Goal: Transaction & Acquisition: Purchase product/service

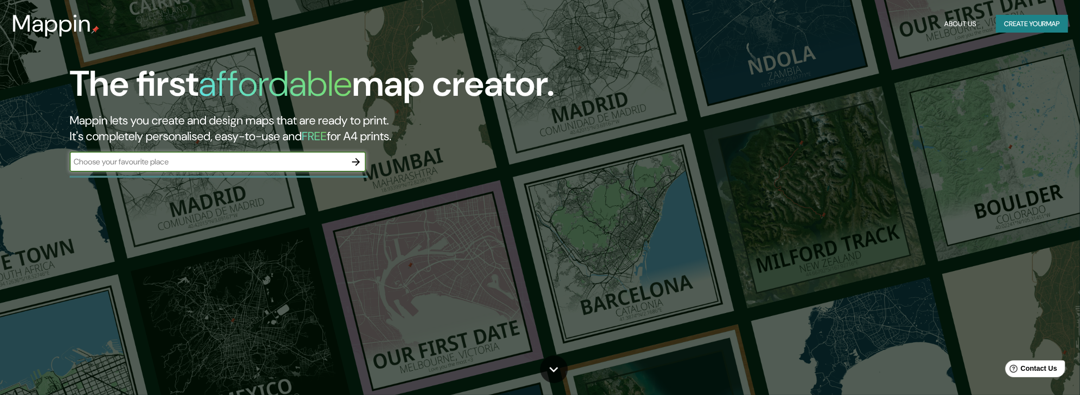
click at [346, 161] on div at bounding box center [356, 162] width 20 height 20
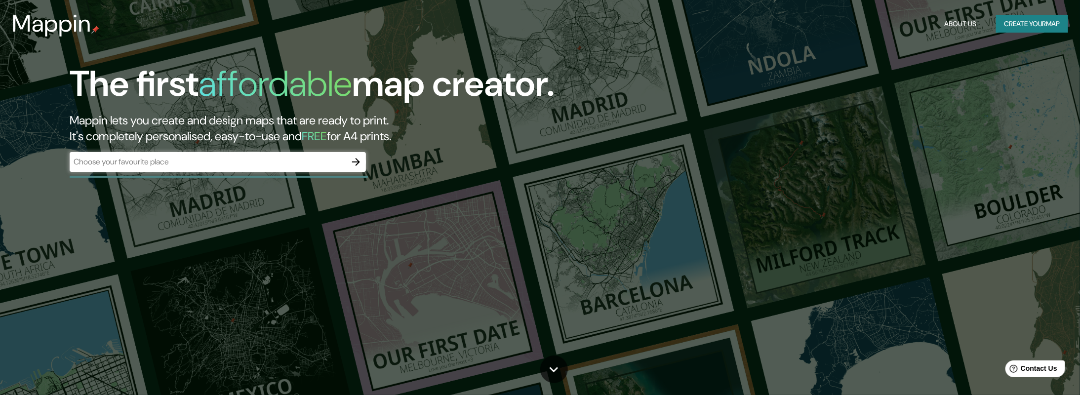
click at [283, 163] on input "text" at bounding box center [208, 161] width 277 height 11
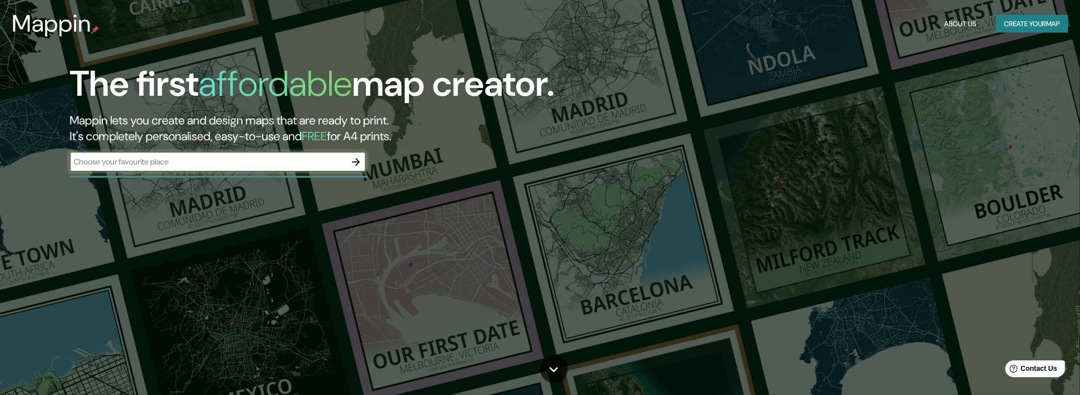
click at [283, 163] on input "text" at bounding box center [208, 161] width 277 height 11
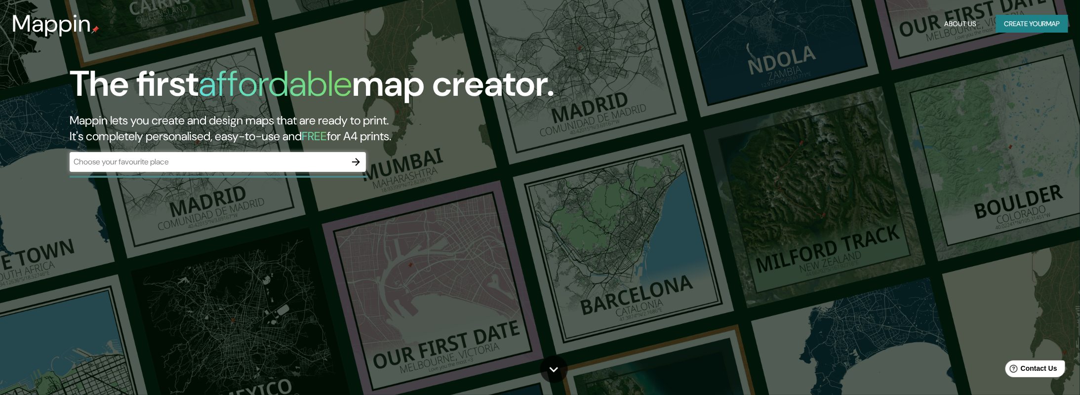
click at [534, 194] on div "The first affordable map creator. Mappin lets you create and design maps that a…" at bounding box center [540, 197] width 1080 height 395
click at [1012, 26] on button "Create your map" at bounding box center [1032, 24] width 72 height 18
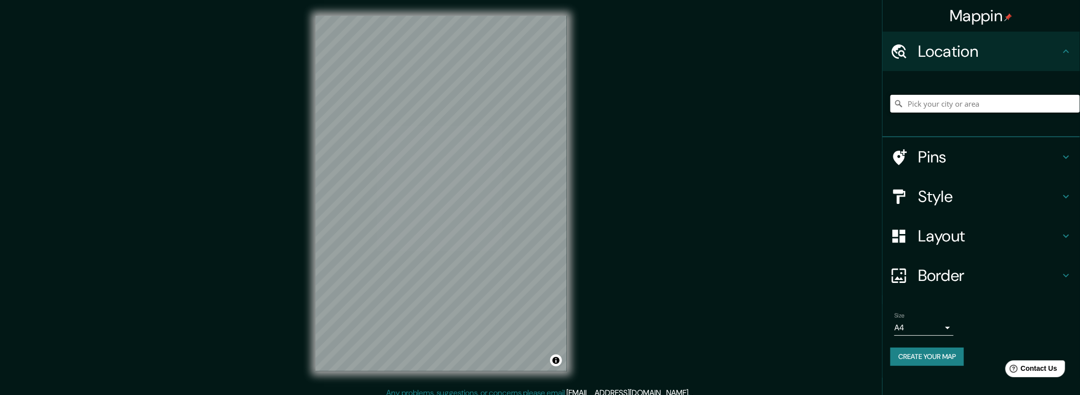
click at [1003, 104] on input "Pick your city or area" at bounding box center [986, 104] width 190 height 18
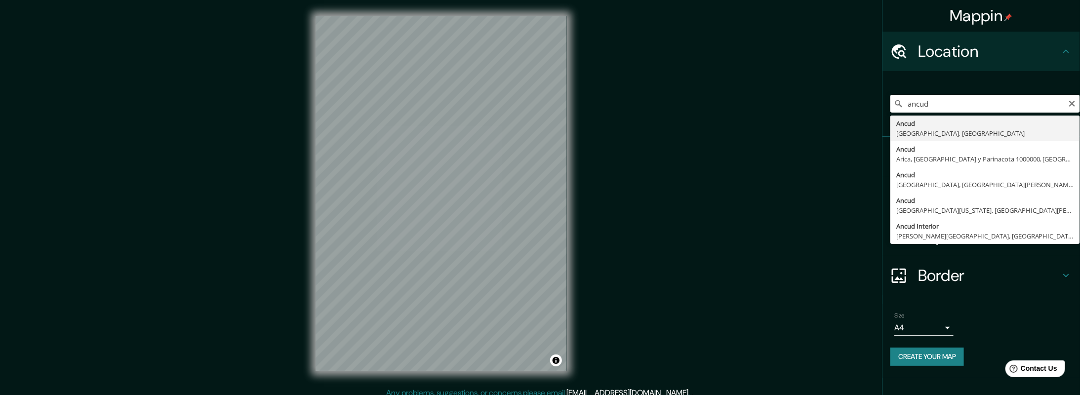
type input "Ancud, [GEOGRAPHIC_DATA], [GEOGRAPHIC_DATA]"
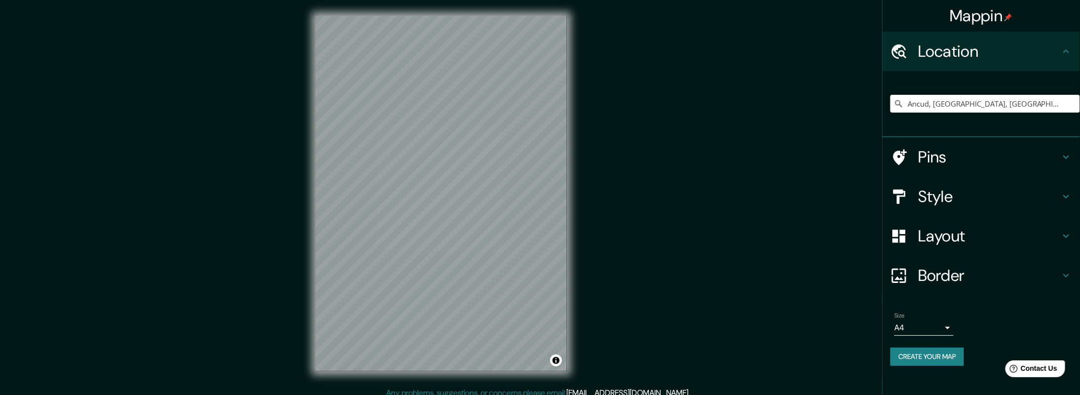
click at [646, 233] on div "Mappin Location [GEOGRAPHIC_DATA], [GEOGRAPHIC_DATA], [GEOGRAPHIC_DATA] Pins St…" at bounding box center [540, 201] width 1080 height 403
click at [949, 328] on body "Mappin Location [GEOGRAPHIC_DATA], [GEOGRAPHIC_DATA], [GEOGRAPHIC_DATA] Pins St…" at bounding box center [544, 197] width 1088 height 395
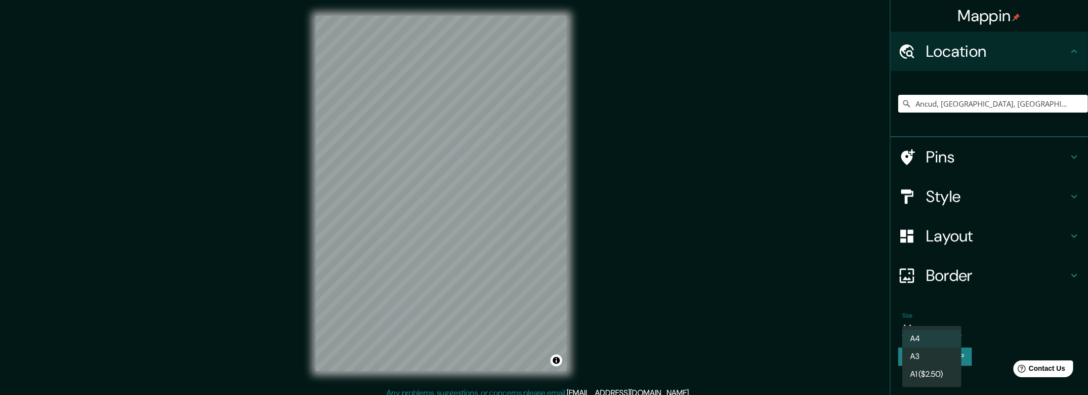
click at [996, 323] on div at bounding box center [544, 197] width 1088 height 395
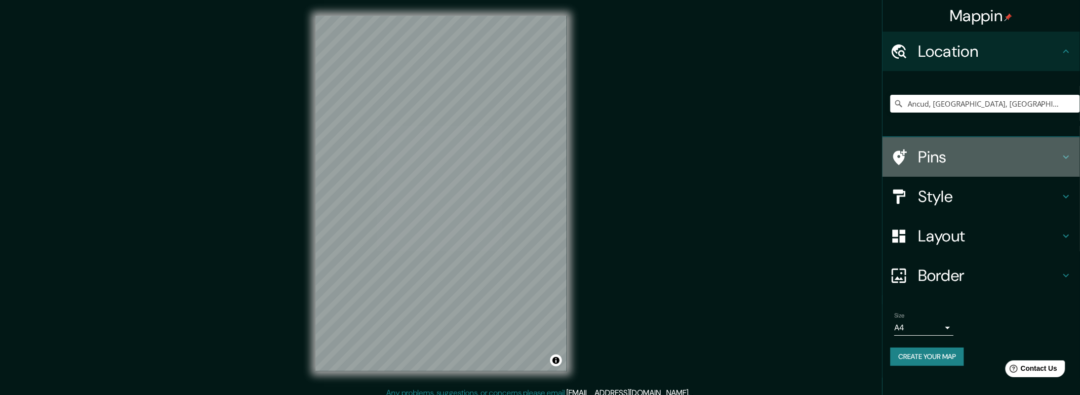
click at [963, 155] on h4 "Pins" at bounding box center [989, 157] width 142 height 20
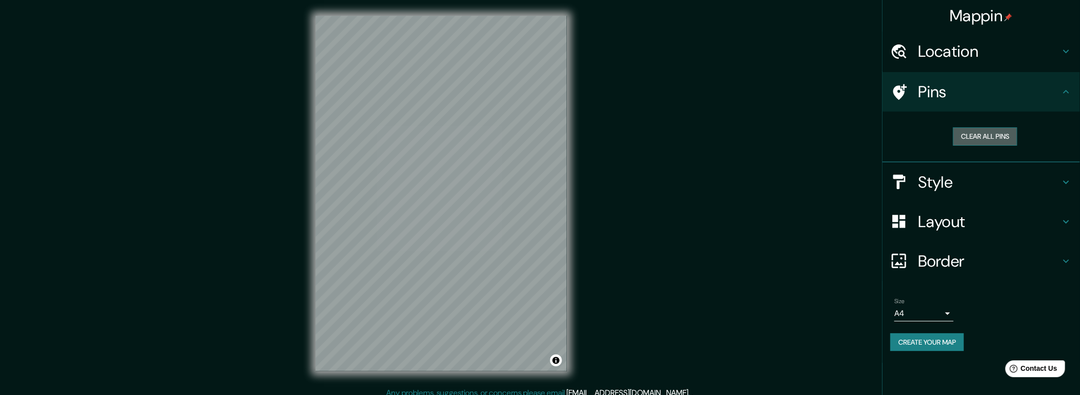
click at [992, 131] on button "Clear all pins" at bounding box center [985, 136] width 64 height 18
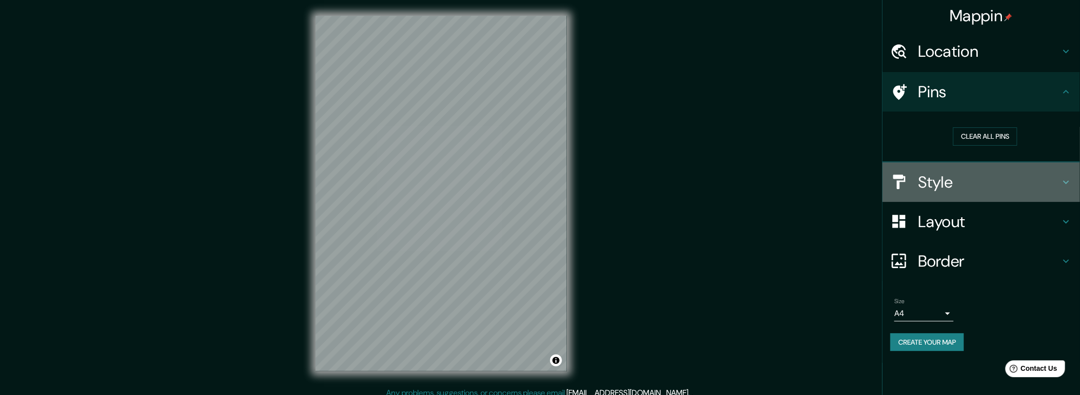
click at [941, 185] on h4 "Style" at bounding box center [989, 182] width 142 height 20
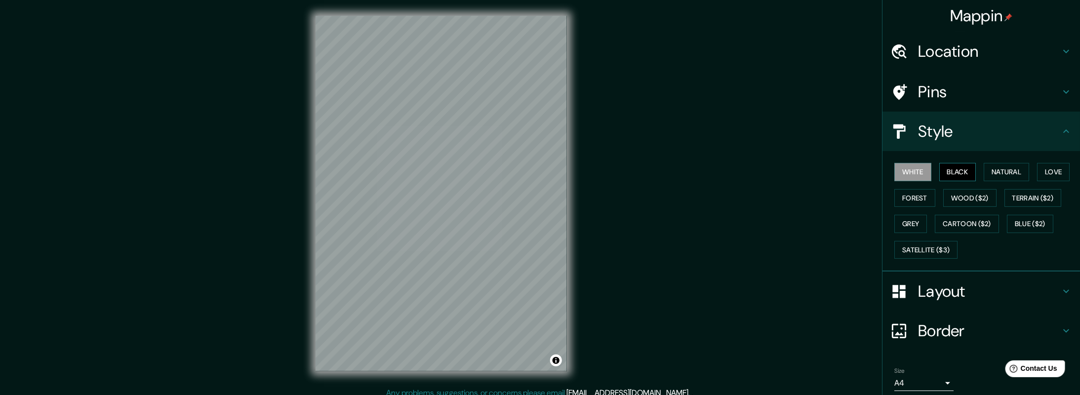
click at [950, 172] on button "Black" at bounding box center [958, 172] width 37 height 18
click at [1006, 167] on button "Natural" at bounding box center [1006, 172] width 45 height 18
click at [1058, 167] on button "Love" at bounding box center [1053, 172] width 33 height 18
click at [1041, 199] on button "Terrain ($2)" at bounding box center [1033, 198] width 57 height 18
click at [912, 200] on button "Forest" at bounding box center [915, 198] width 41 height 18
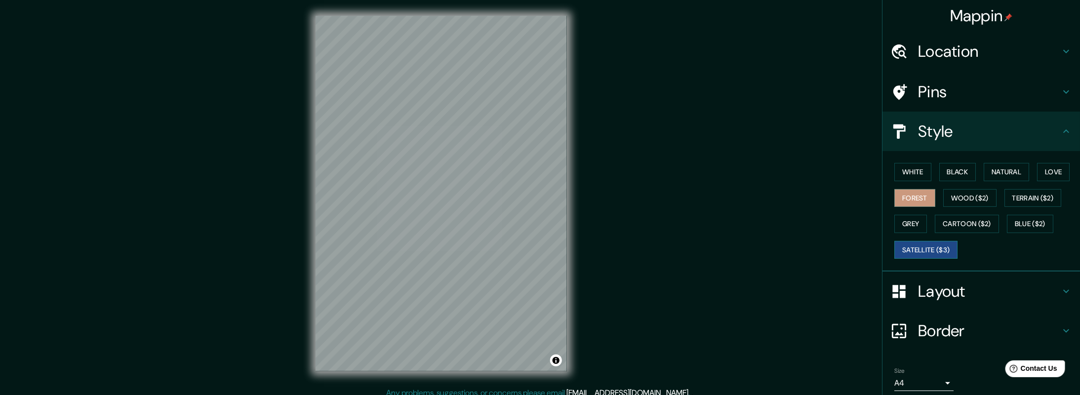
click at [940, 247] on button "Satellite ($3)" at bounding box center [926, 250] width 63 height 18
click at [688, 296] on div "Mappin Location [GEOGRAPHIC_DATA], [GEOGRAPHIC_DATA], [GEOGRAPHIC_DATA] Pins St…" at bounding box center [540, 201] width 1080 height 403
click at [582, 203] on div "© Mapbox © OpenStreetMap Improve this map © Maxar" at bounding box center [441, 193] width 283 height 387
click at [1061, 127] on icon at bounding box center [1067, 131] width 12 height 12
click at [909, 174] on button "White" at bounding box center [913, 172] width 37 height 18
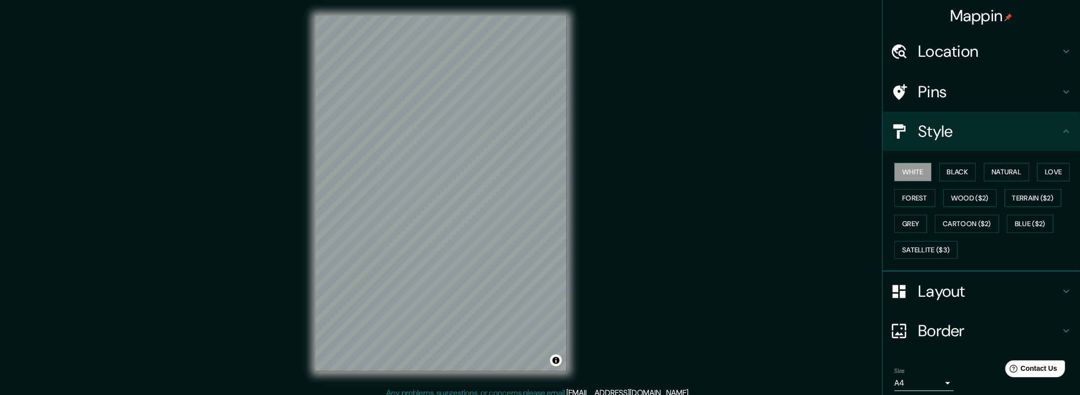
click at [1031, 290] on h4 "Layout" at bounding box center [989, 292] width 142 height 20
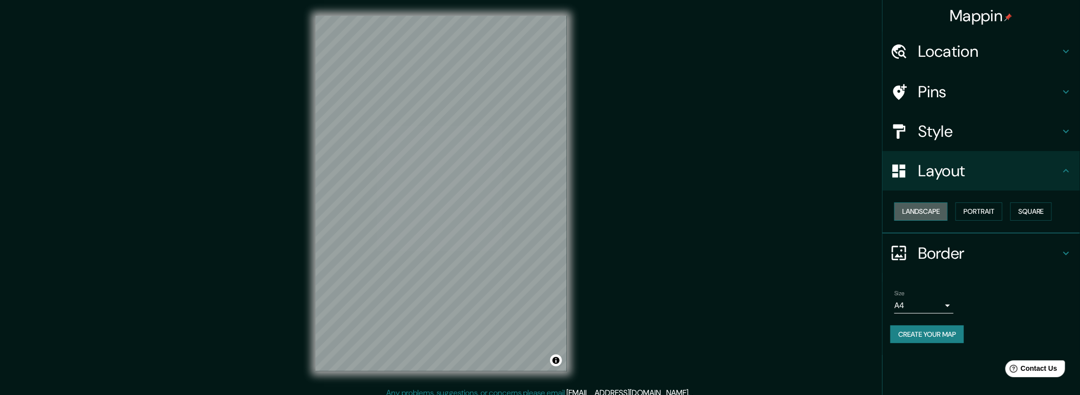
click at [939, 208] on button "Landscape" at bounding box center [921, 212] width 53 height 18
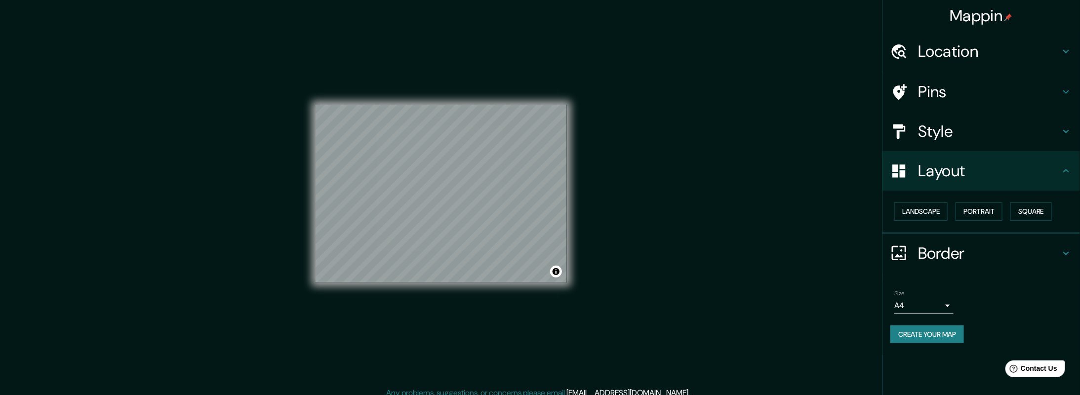
click at [1007, 211] on div "Landscape [GEOGRAPHIC_DATA]" at bounding box center [986, 212] width 190 height 26
click at [977, 208] on button "Portrait" at bounding box center [979, 212] width 47 height 18
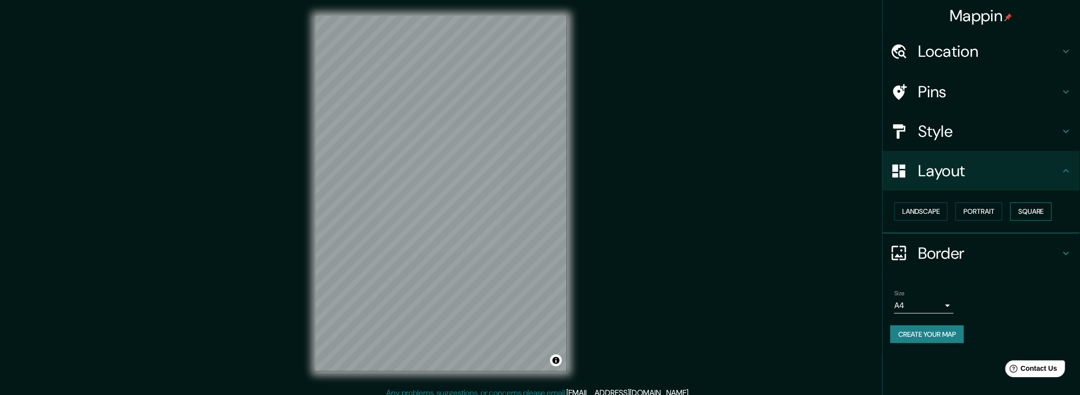
click at [1027, 208] on button "Square" at bounding box center [1031, 212] width 41 height 18
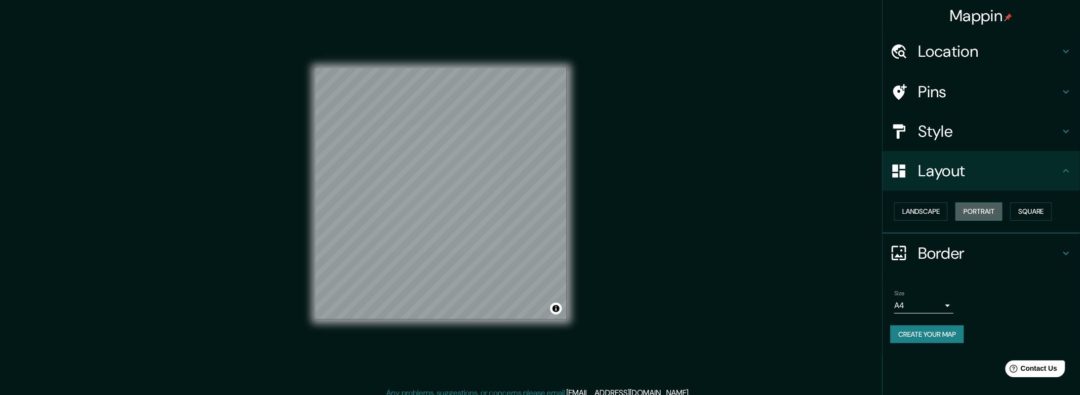
click at [988, 211] on button "Portrait" at bounding box center [979, 212] width 47 height 18
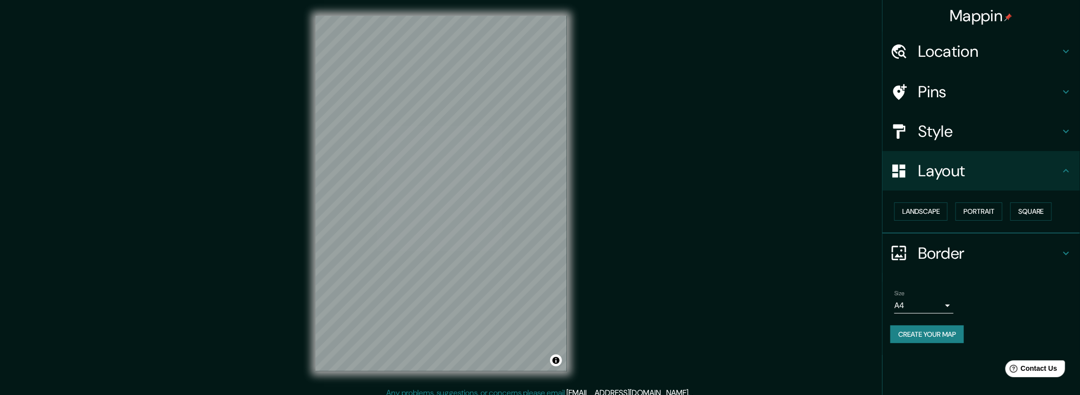
click at [1068, 170] on icon at bounding box center [1067, 171] width 12 height 12
click at [1045, 165] on h4 "Layout" at bounding box center [989, 171] width 142 height 20
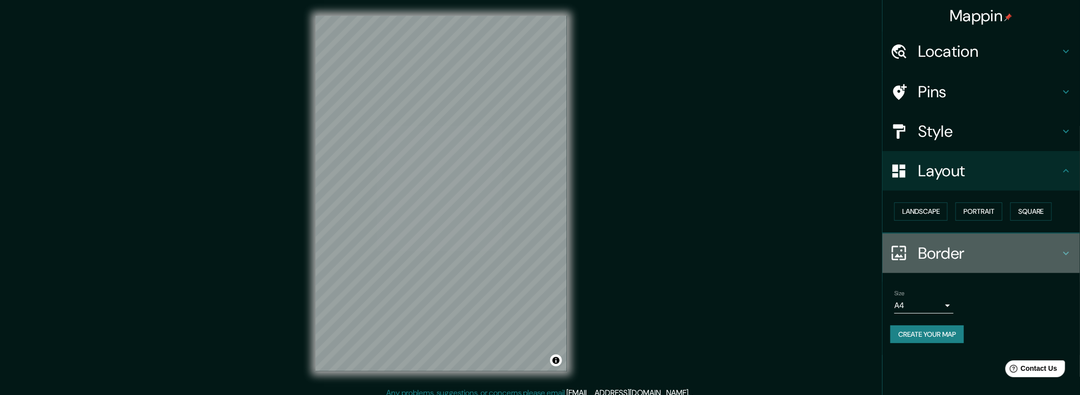
click at [1064, 249] on icon at bounding box center [1067, 253] width 12 height 12
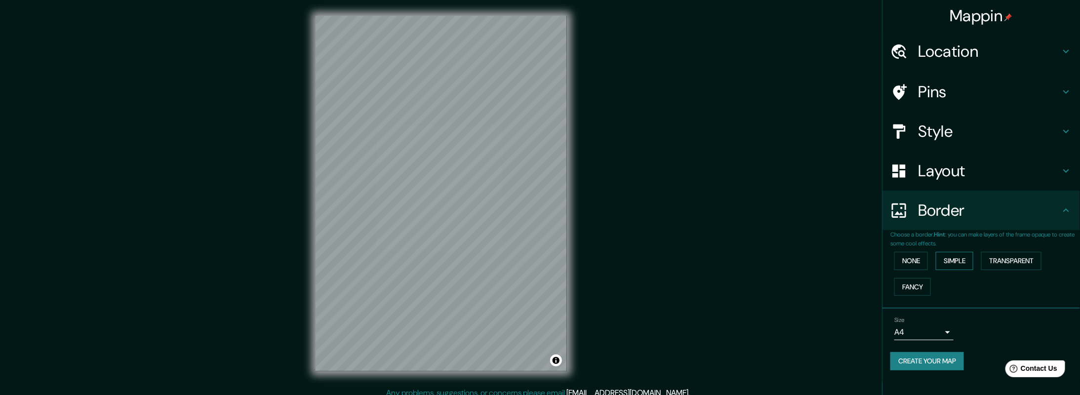
click at [960, 259] on button "Simple" at bounding box center [955, 261] width 38 height 18
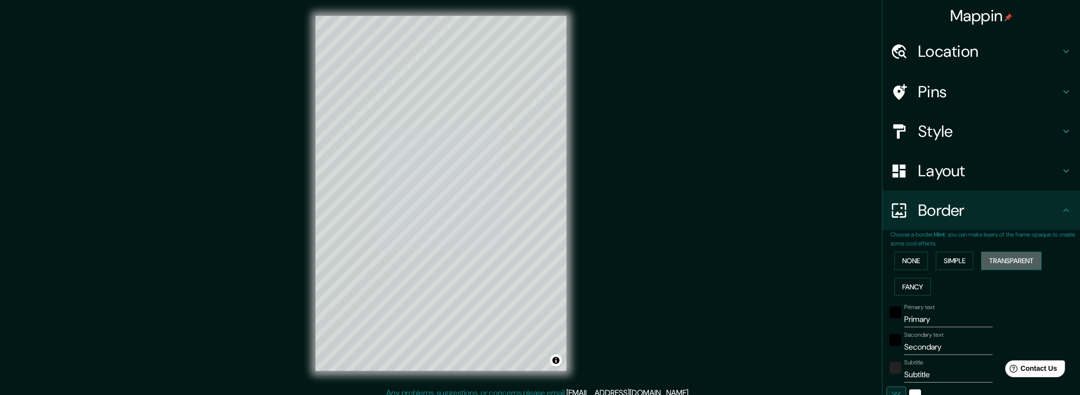
click at [1000, 258] on button "Transparent" at bounding box center [1012, 261] width 60 height 18
click at [898, 286] on button "Fancy" at bounding box center [913, 287] width 37 height 18
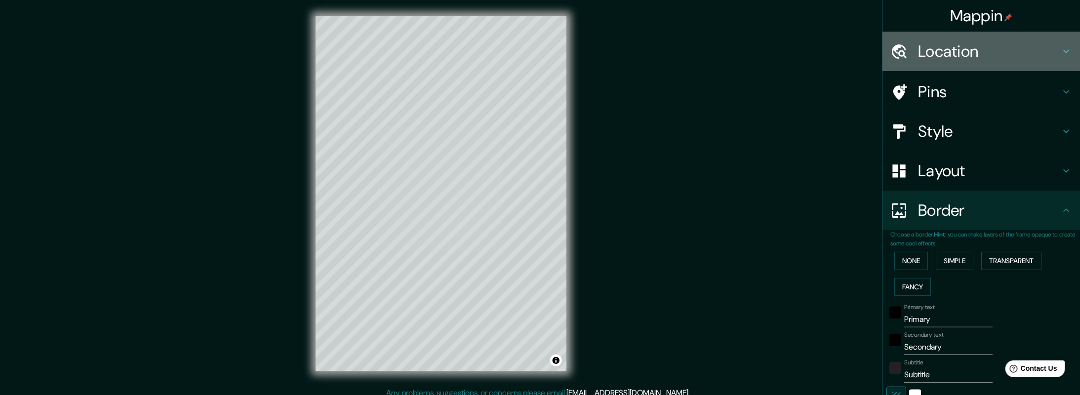
click at [974, 56] on h4 "Location" at bounding box center [989, 51] width 142 height 20
type input "204"
type input "41"
type input "20"
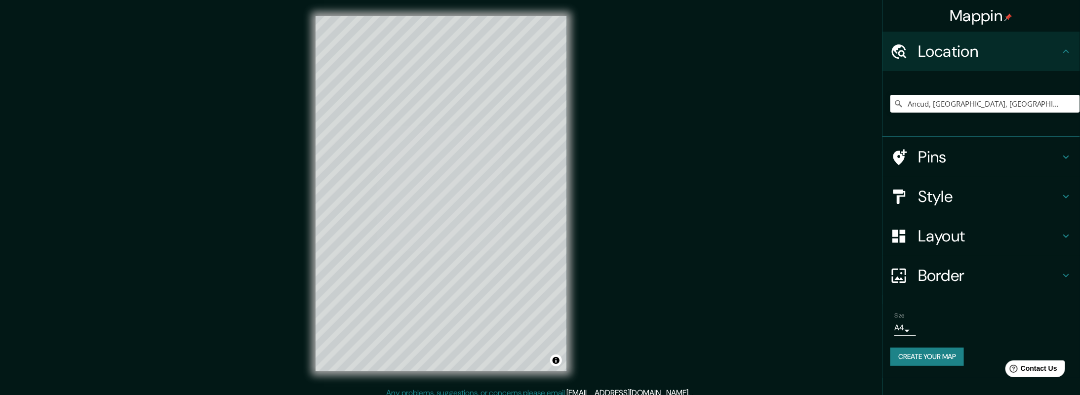
click at [974, 56] on h4 "Location" at bounding box center [989, 51] width 142 height 20
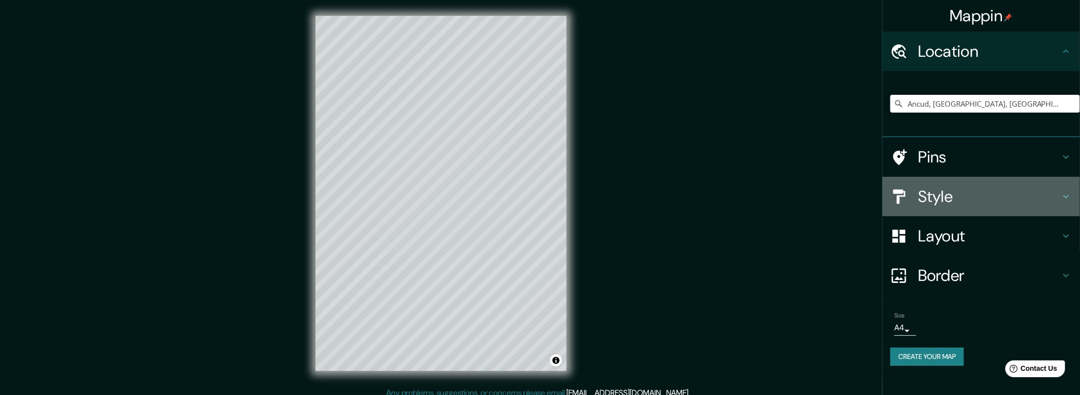
click at [947, 197] on h4 "Style" at bounding box center [989, 197] width 142 height 20
type input "204"
type input "41"
type input "20"
